Goal: Task Accomplishment & Management: Manage account settings

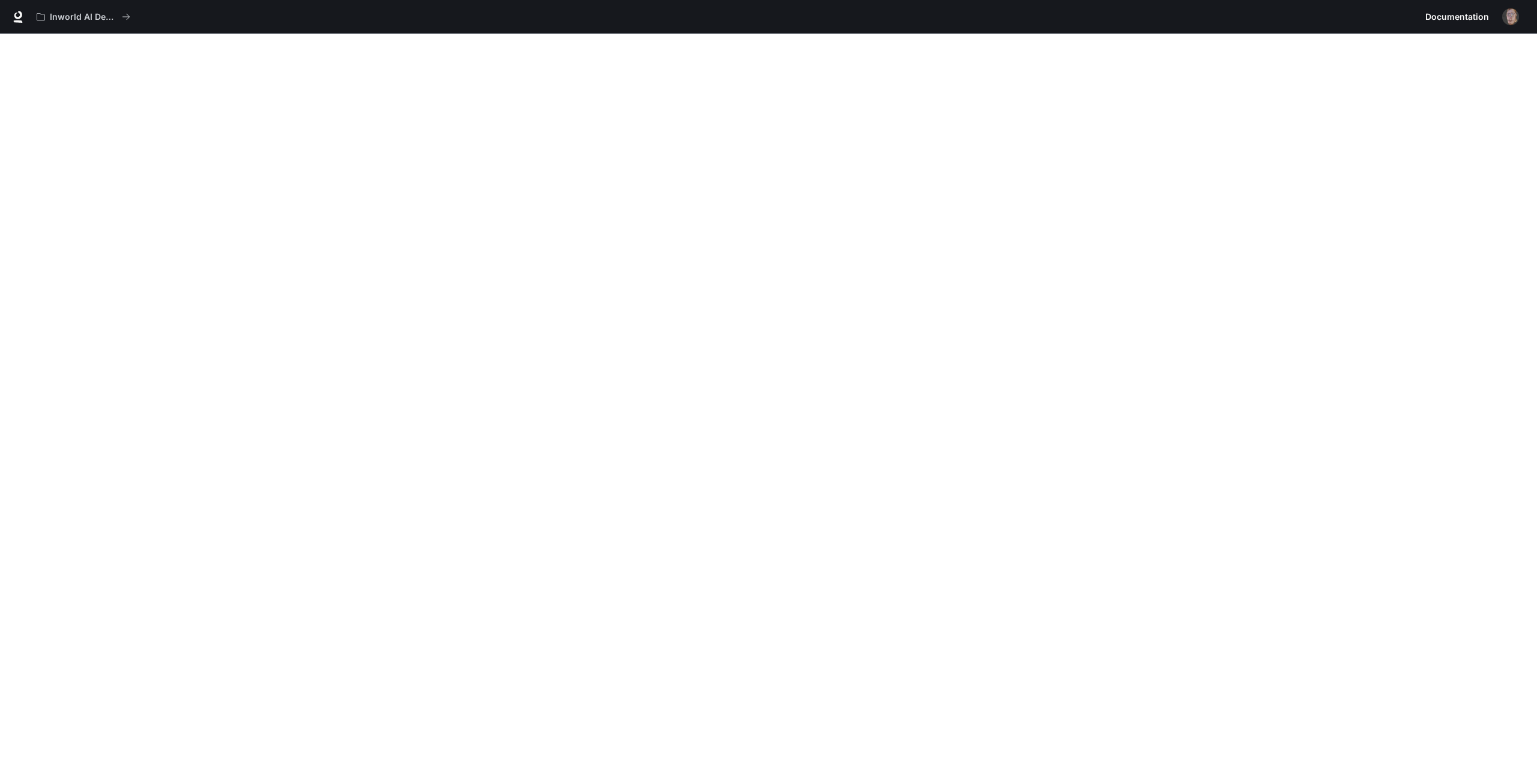
click at [1517, 14] on img "button" at bounding box center [1510, 17] width 17 height 17
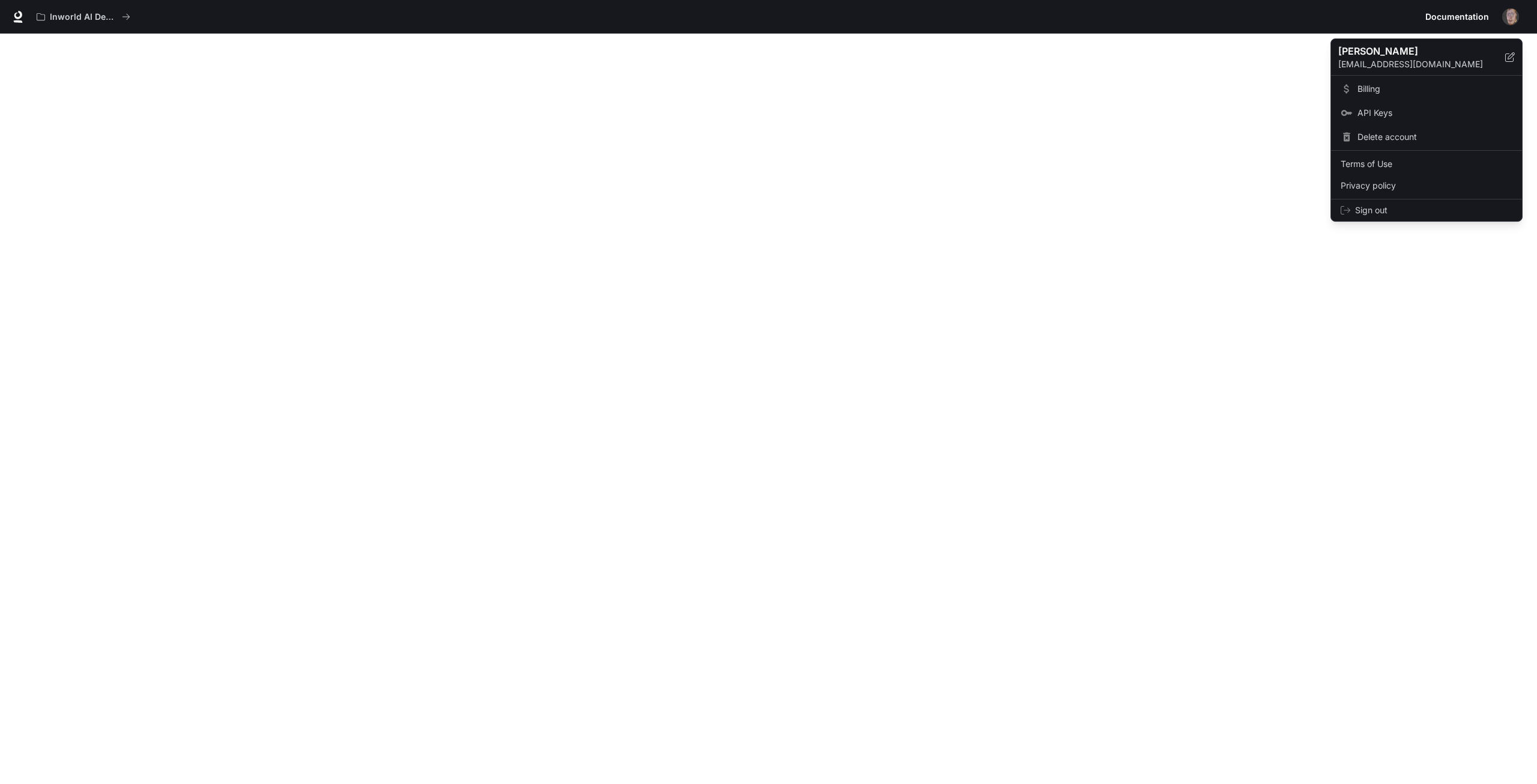
click at [1408, 89] on span "Billing" at bounding box center [1436, 88] width 155 height 12
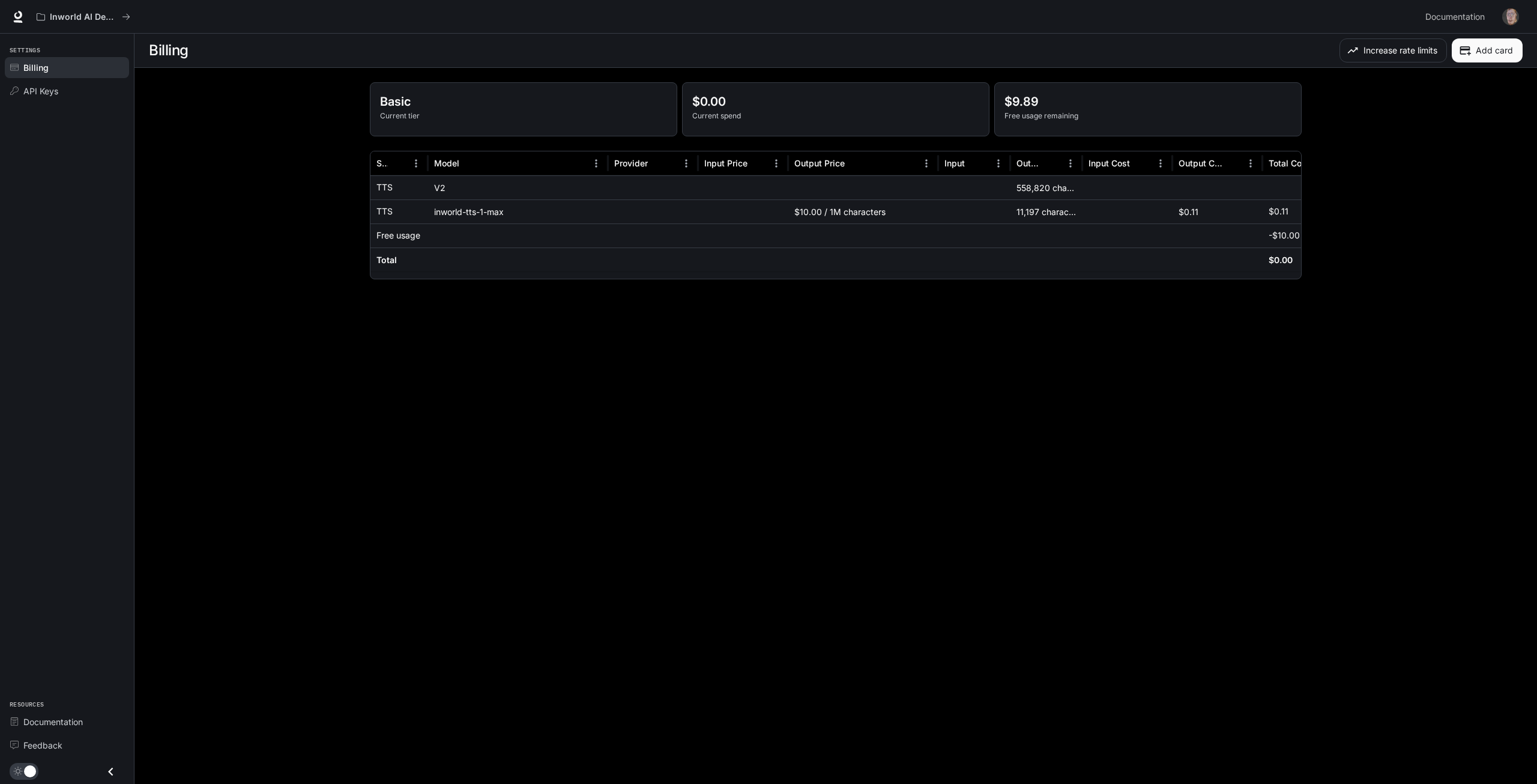
scroll to position [0, 52]
drag, startPoint x: 779, startPoint y: 273, endPoint x: 881, endPoint y: 286, distance: 102.8
click at [881, 286] on div "Basic Current tier $0.00 Current spend $9.45 Free usage remaining Service Model…" at bounding box center [835, 181] width 961 height 226
